Goal: Information Seeking & Learning: Learn about a topic

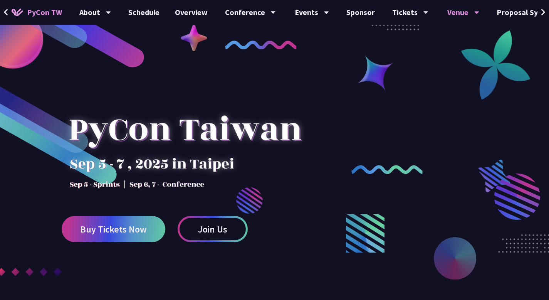
click at [111, 15] on div "Venue" at bounding box center [95, 12] width 32 height 25
click at [111, 14] on div "Events" at bounding box center [95, 12] width 32 height 25
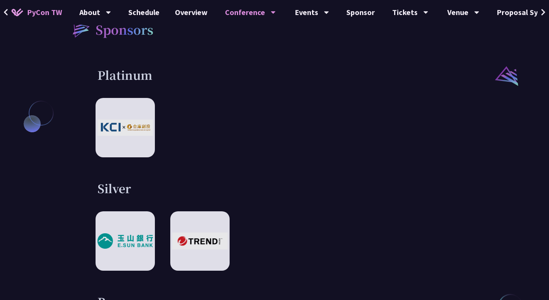
scroll to position [795, 0]
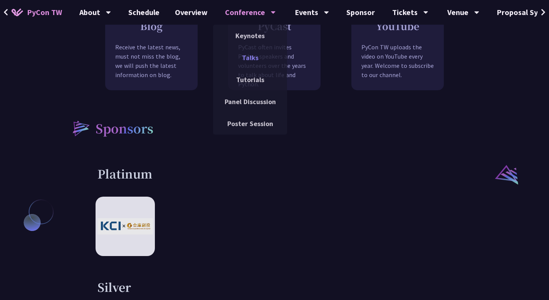
click at [239, 51] on link "Talks" at bounding box center [250, 58] width 74 height 18
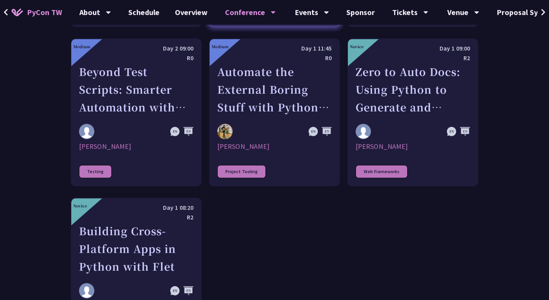
scroll to position [2047, 0]
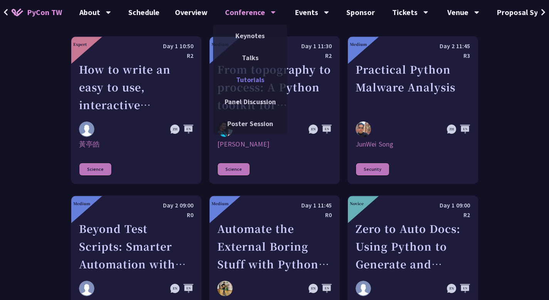
click at [241, 77] on link "Tutorials" at bounding box center [250, 80] width 74 height 18
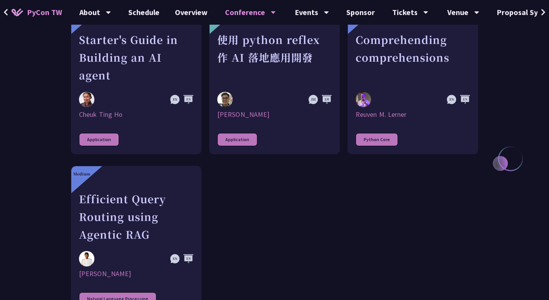
scroll to position [341, 0]
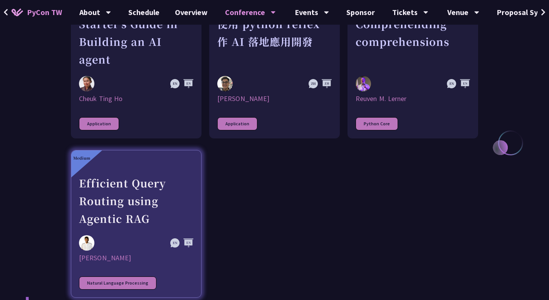
click at [168, 188] on div "Efficient Query Routing using Agentic RAG" at bounding box center [136, 200] width 114 height 53
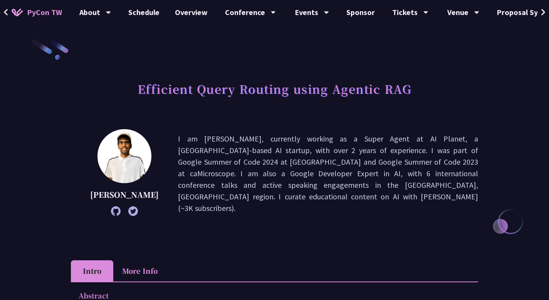
scroll to position [341, 0]
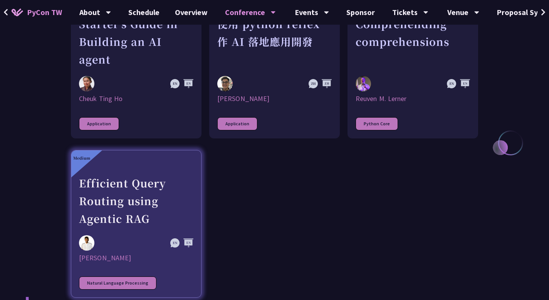
click at [120, 220] on div "Efficient Query Routing using Agentic RAG" at bounding box center [136, 200] width 114 height 53
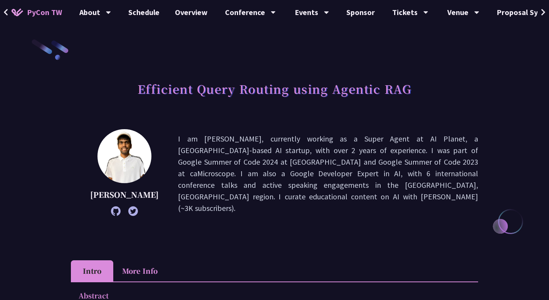
click at [111, 212] on icon at bounding box center [116, 211] width 10 height 10
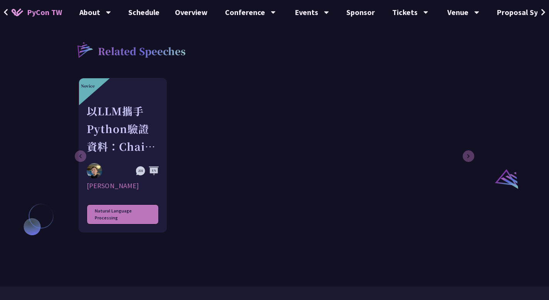
scroll to position [510, 0]
